Goal: Information Seeking & Learning: Find specific fact

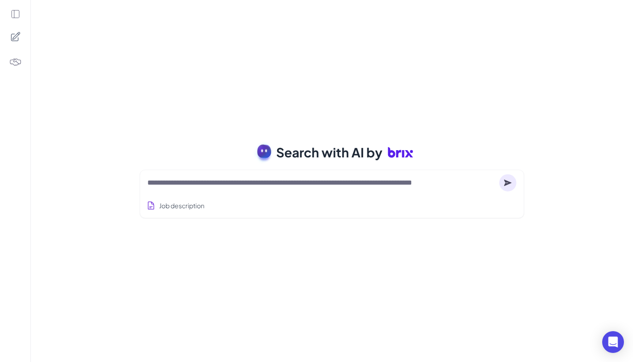
click at [299, 188] on div at bounding box center [331, 183] width 369 height 18
click at [320, 187] on textarea at bounding box center [321, 182] width 348 height 11
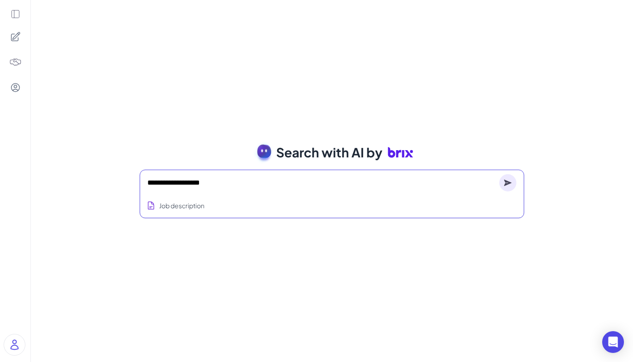
type textarea "**********"
click at [184, 79] on div "**********" at bounding box center [332, 181] width 602 height 362
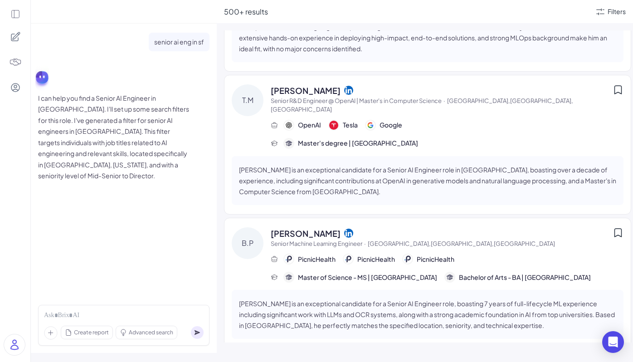
scroll to position [453, 0]
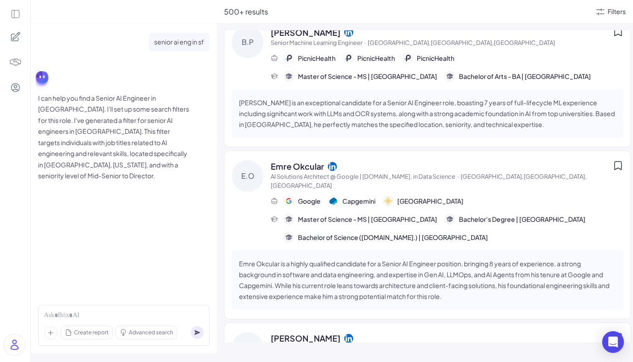
click at [312, 160] on span "Emre Okcular" at bounding box center [297, 166] width 53 height 12
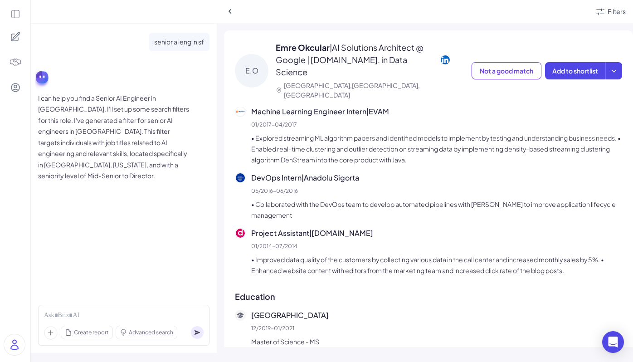
scroll to position [839, 0]
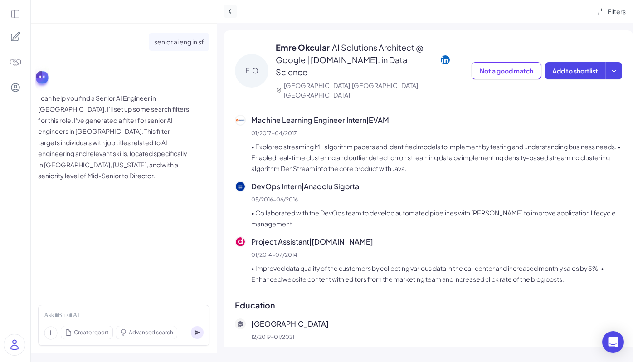
click at [232, 14] on icon at bounding box center [230, 11] width 9 height 9
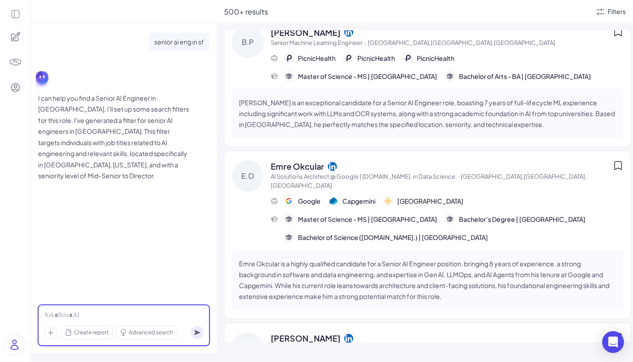
click at [77, 317] on div at bounding box center [123, 315] width 159 height 10
click at [605, 14] on div "Filters" at bounding box center [609, 11] width 31 height 11
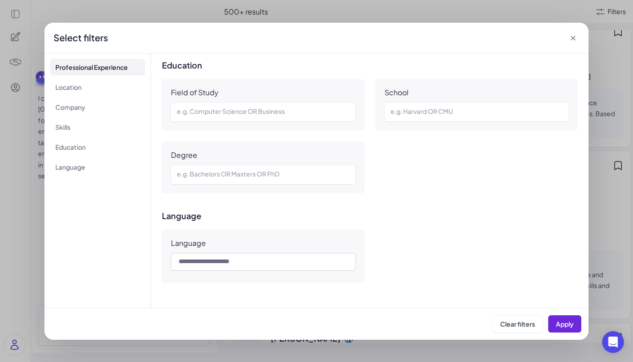
scroll to position [665, 0]
click at [575, 37] on icon at bounding box center [572, 38] width 9 height 9
